Goal: Task Accomplishment & Management: Manage account settings

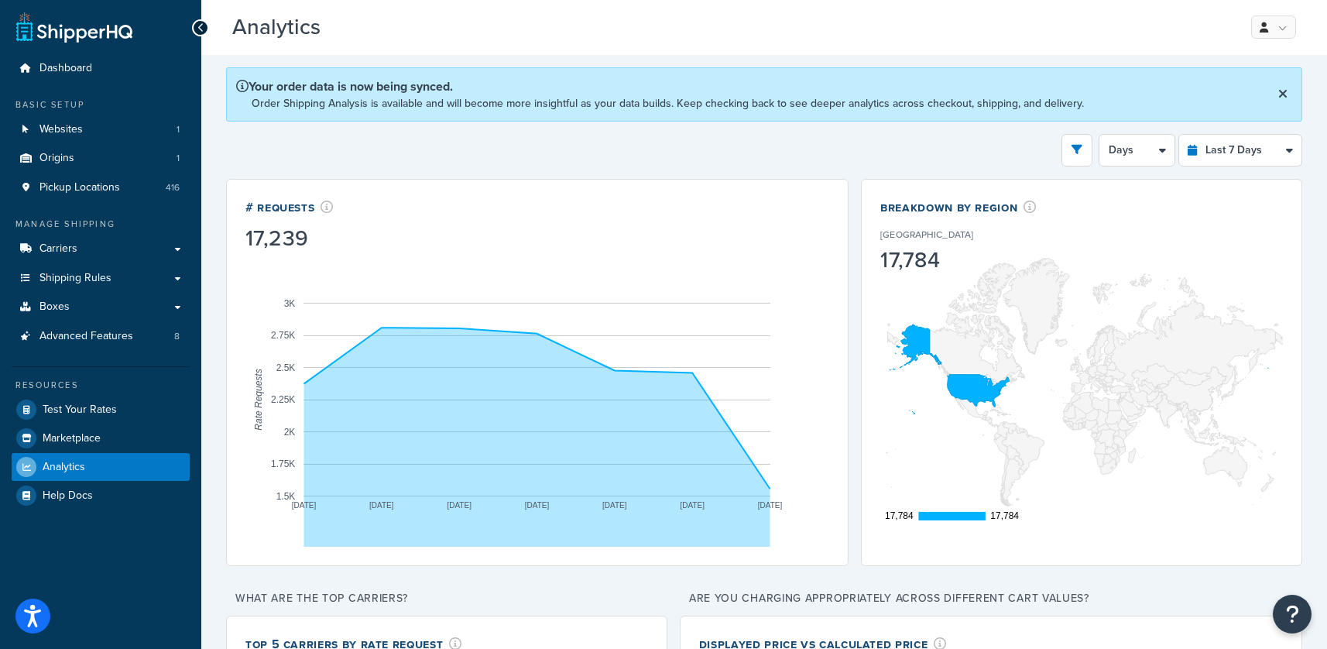
select select "last_7_days"
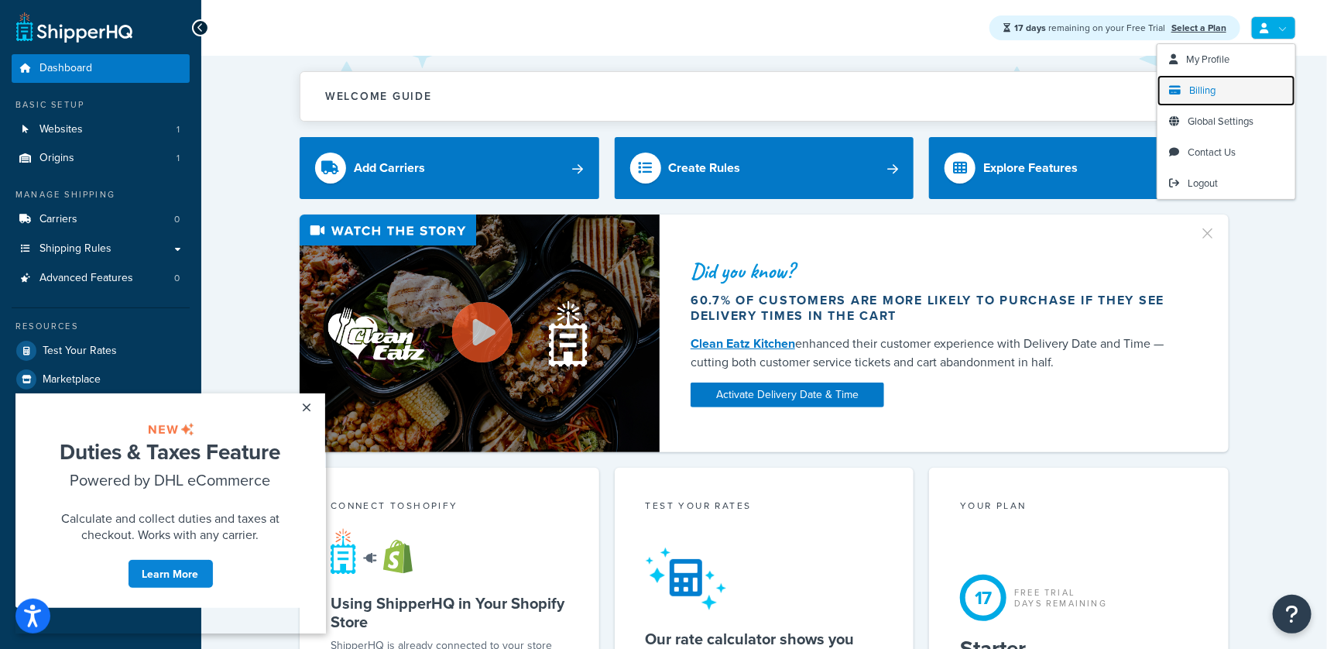
click at [1210, 84] on span "Billing" at bounding box center [1202, 90] width 26 height 15
